Goal: Find specific page/section: Find specific page/section

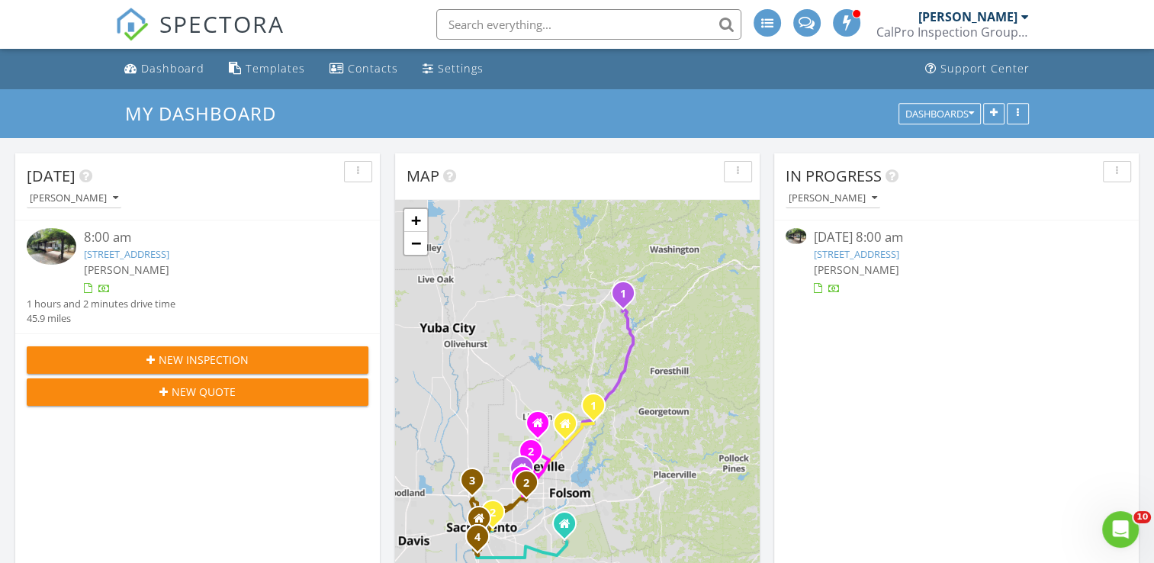
click at [876, 249] on link "[STREET_ADDRESS]" at bounding box center [856, 254] width 85 height 14
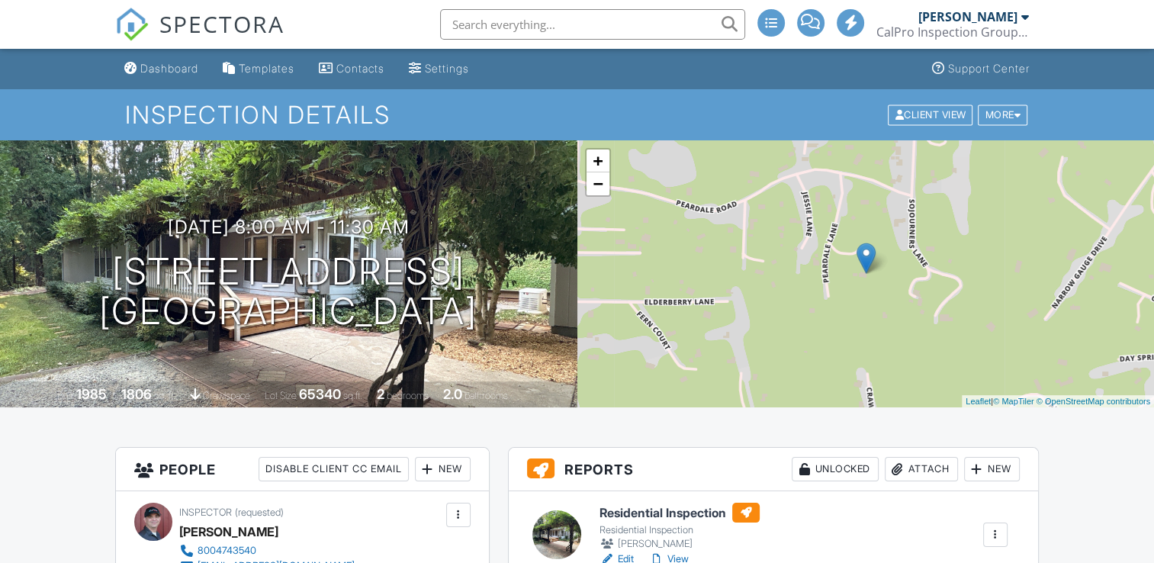
click at [679, 559] on link "View" at bounding box center [669, 559] width 40 height 15
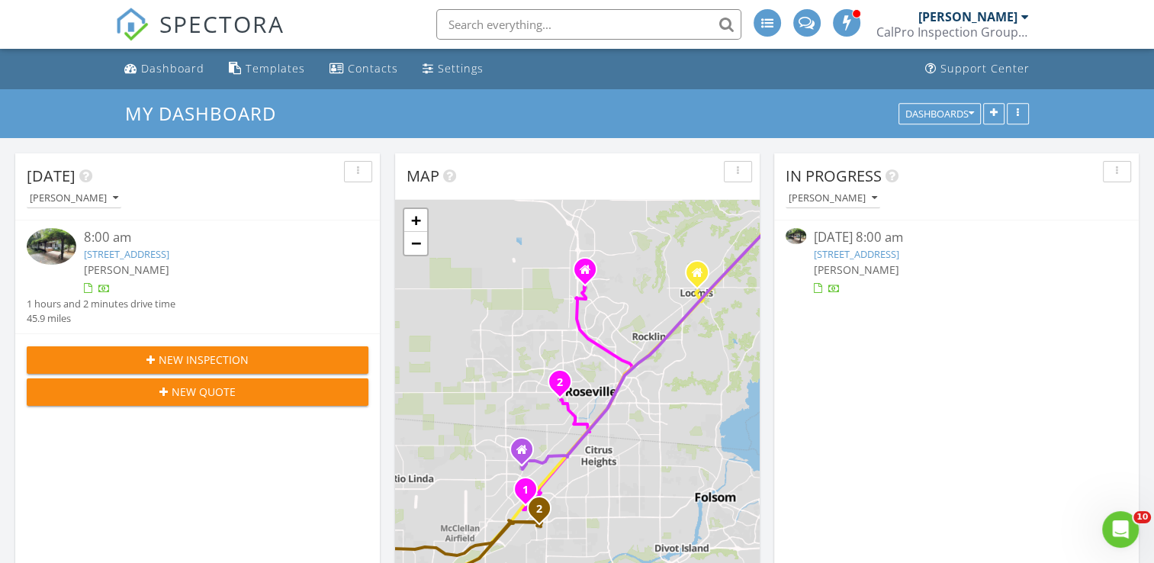
click at [881, 258] on link "13859 Peardale Ln, Grass Valley, CA 95945" at bounding box center [856, 254] width 85 height 14
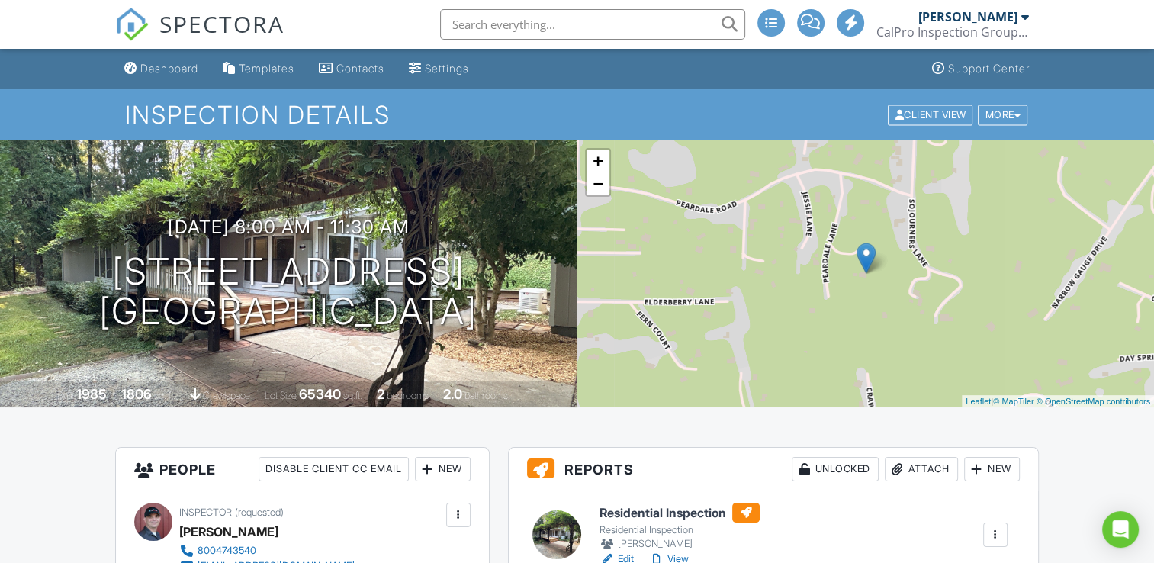
click at [680, 557] on link "View" at bounding box center [669, 559] width 40 height 15
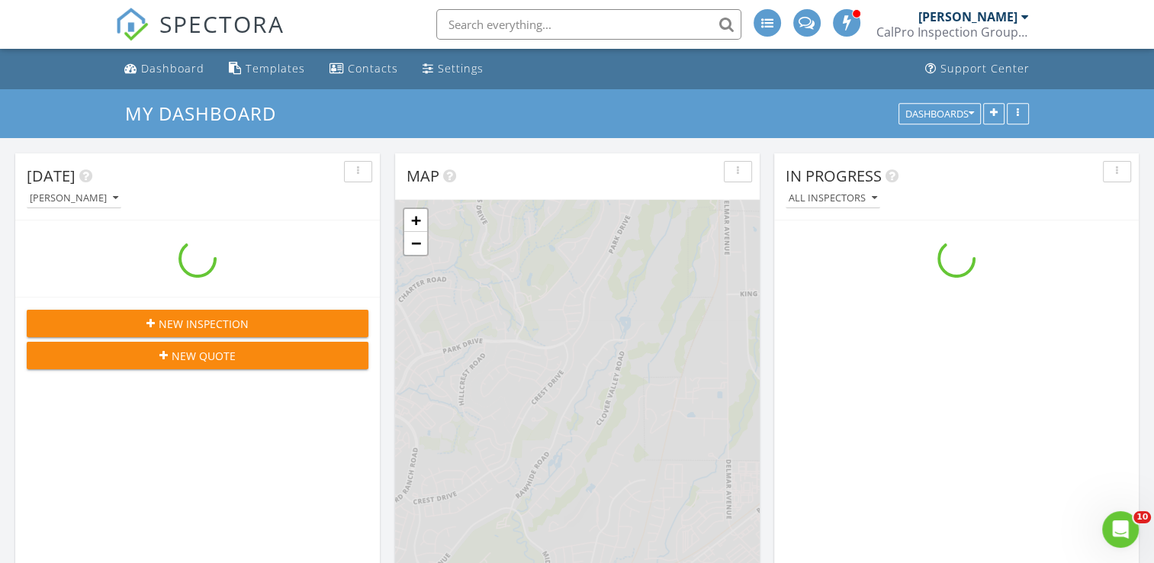
scroll to position [1412, 1178]
